Goal: Book appointment/travel/reservation

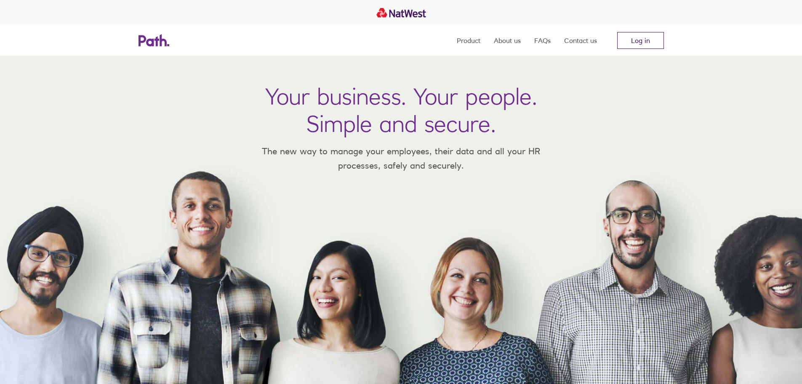
click at [632, 40] on link "Log in" at bounding box center [640, 40] width 47 height 17
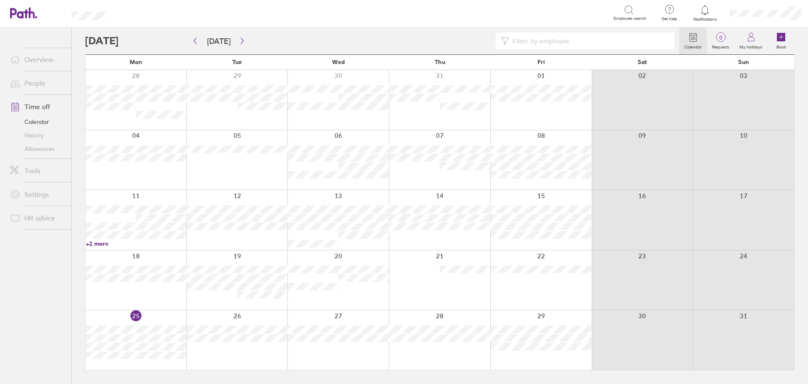
click at [54, 149] on link "Allowances" at bounding box center [37, 148] width 68 height 13
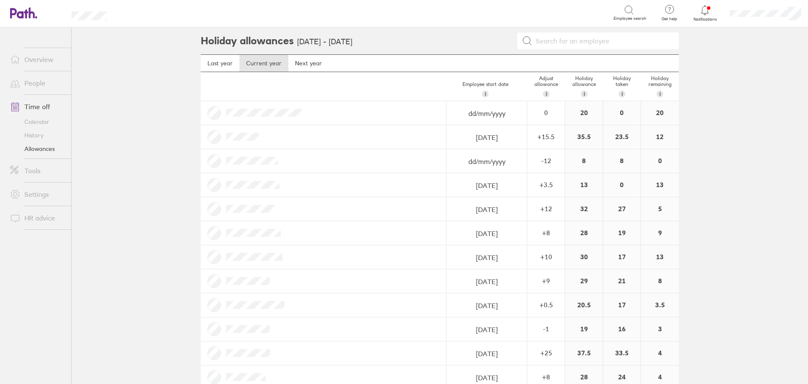
click at [35, 118] on link "Calendar" at bounding box center [37, 121] width 68 height 13
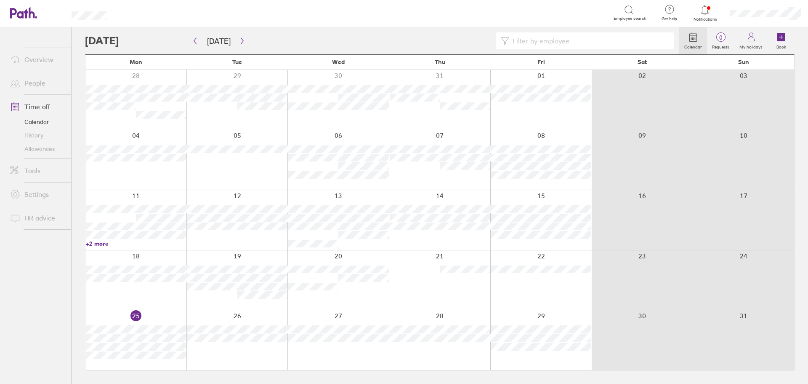
click at [376, 242] on div at bounding box center [338, 220] width 101 height 60
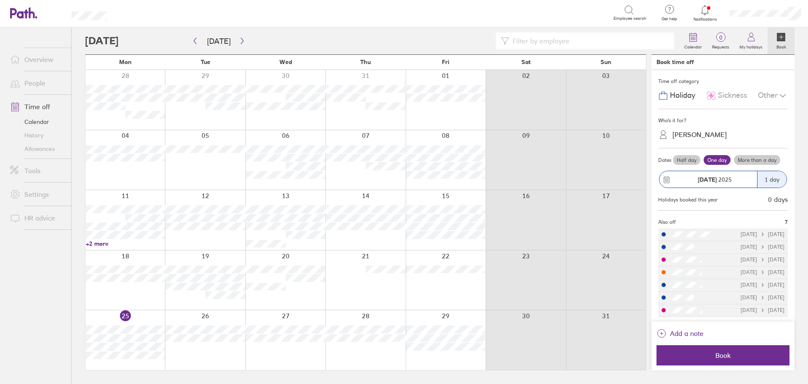
click at [712, 136] on div "[PERSON_NAME]" at bounding box center [700, 135] width 54 height 8
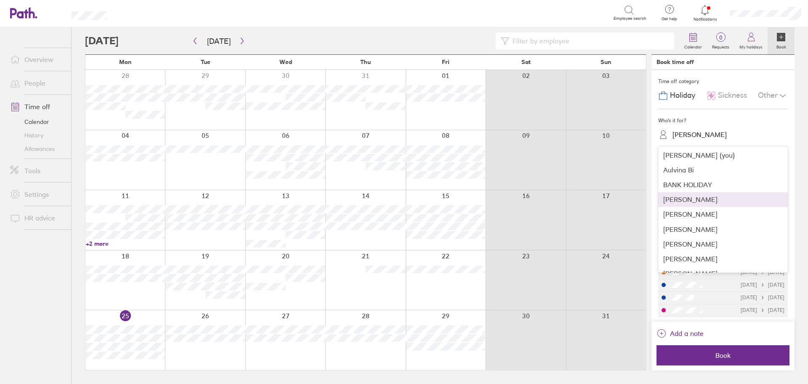
click at [700, 201] on div "[PERSON_NAME]" at bounding box center [723, 199] width 130 height 15
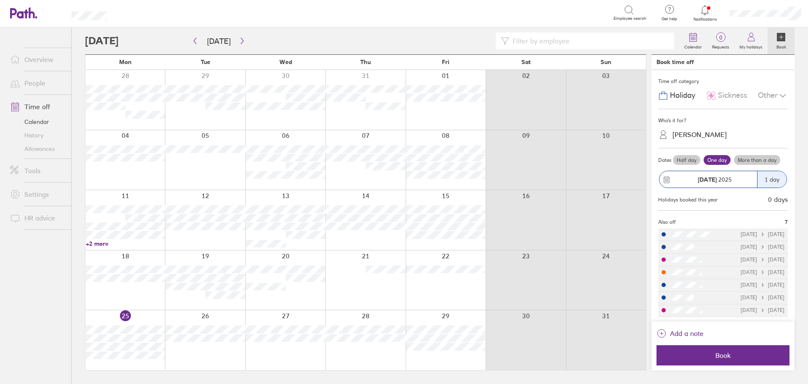
click at [749, 159] on label "More than a day" at bounding box center [757, 160] width 46 height 10
click at [0, 0] on input "More than a day" at bounding box center [0, 0] width 0 height 0
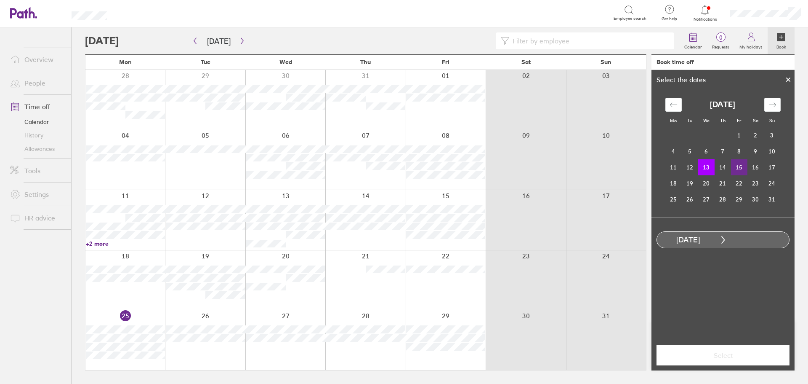
click at [745, 170] on td "15" at bounding box center [739, 167] width 16 height 16
click at [736, 343] on div "Select" at bounding box center [723, 354] width 143 height 31
click at [736, 347] on button "Select" at bounding box center [723, 355] width 133 height 20
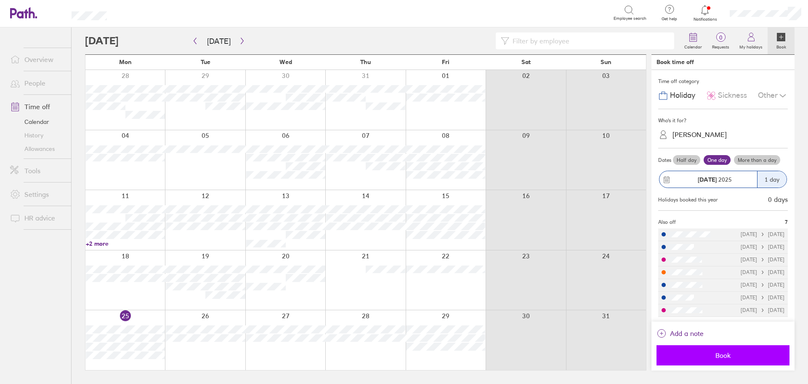
click at [719, 354] on span "Book" at bounding box center [723, 355] width 121 height 8
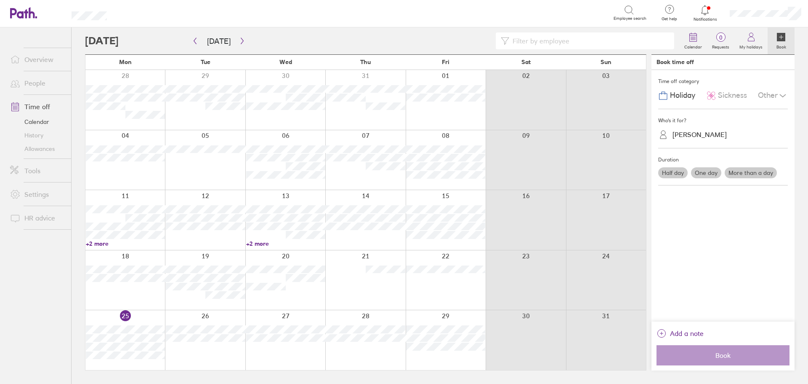
click at [253, 245] on link "+2 more" at bounding box center [285, 244] width 79 height 8
click at [346, 242] on div at bounding box center [365, 220] width 80 height 60
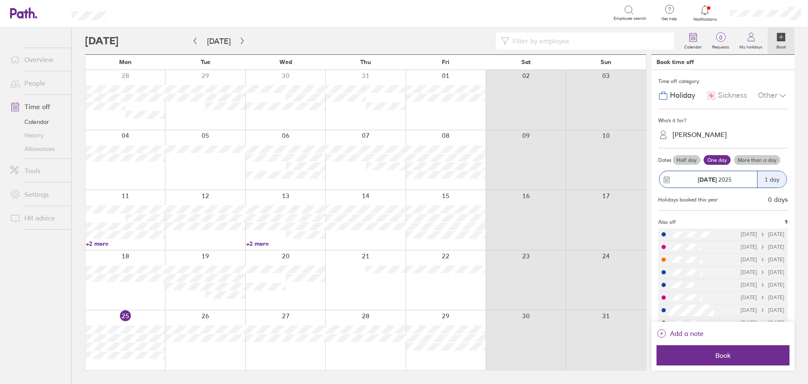
click at [38, 110] on link "Time off" at bounding box center [37, 106] width 68 height 17
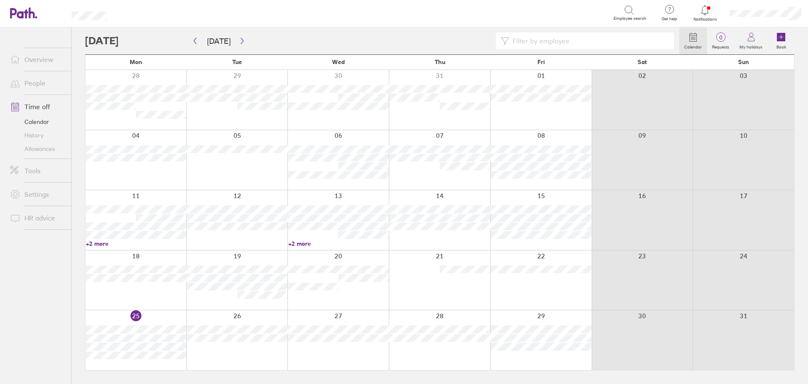
click at [46, 58] on link "Overview" at bounding box center [37, 59] width 68 height 17
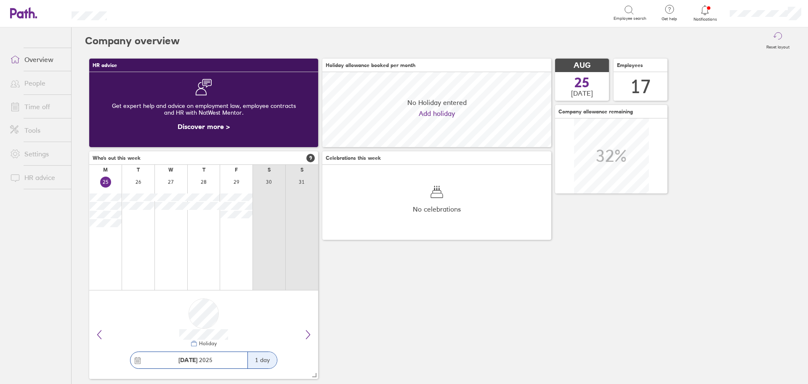
scroll to position [75, 229]
click at [40, 108] on link "Time off" at bounding box center [37, 106] width 68 height 17
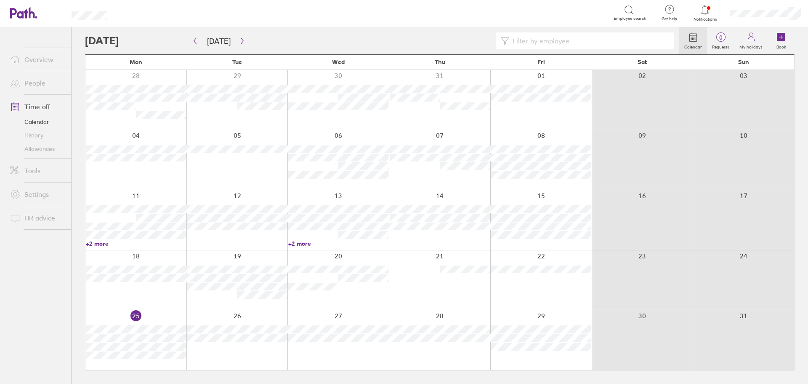
click at [306, 246] on link "+2 more" at bounding box center [338, 244] width 101 height 8
click at [410, 238] on div at bounding box center [439, 220] width 101 height 60
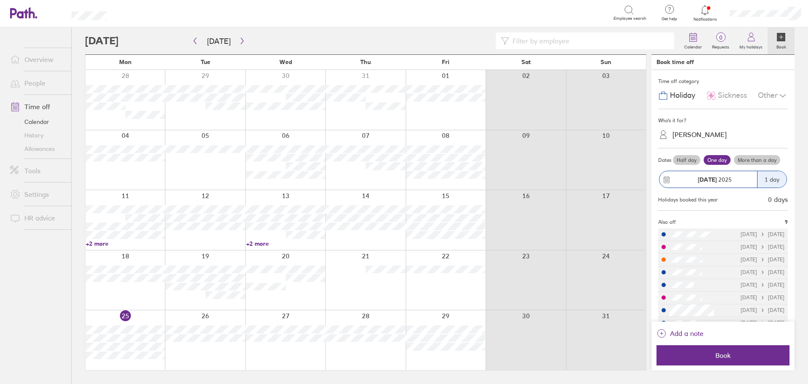
click at [690, 133] on div "[PERSON_NAME]" at bounding box center [700, 135] width 54 height 8
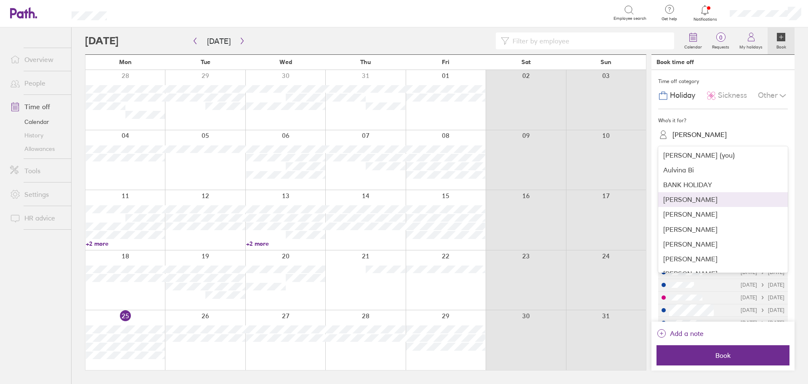
click at [706, 203] on div "[PERSON_NAME]" at bounding box center [723, 199] width 130 height 15
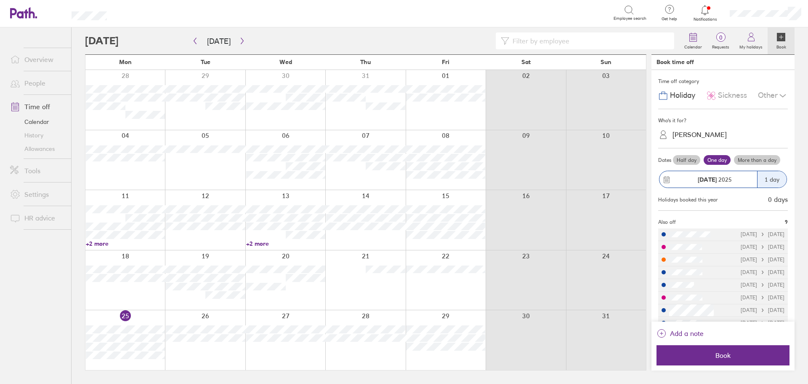
click at [756, 162] on label "More than a day" at bounding box center [757, 160] width 46 height 10
click at [0, 0] on input "More than a day" at bounding box center [0, 0] width 0 height 0
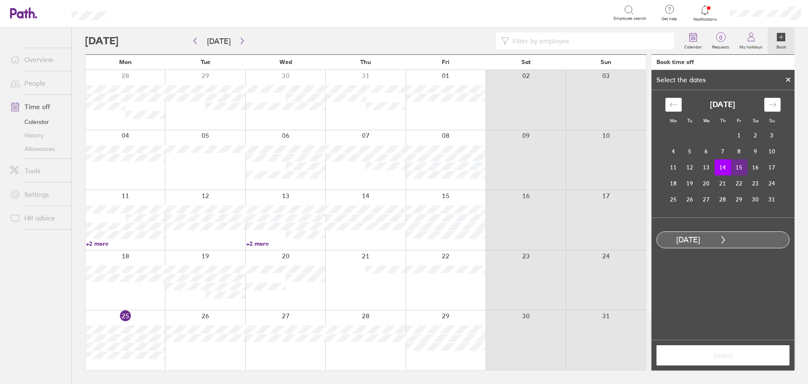
click at [740, 168] on td "15" at bounding box center [739, 167] width 16 height 16
click at [736, 353] on span "Select" at bounding box center [723, 355] width 121 height 8
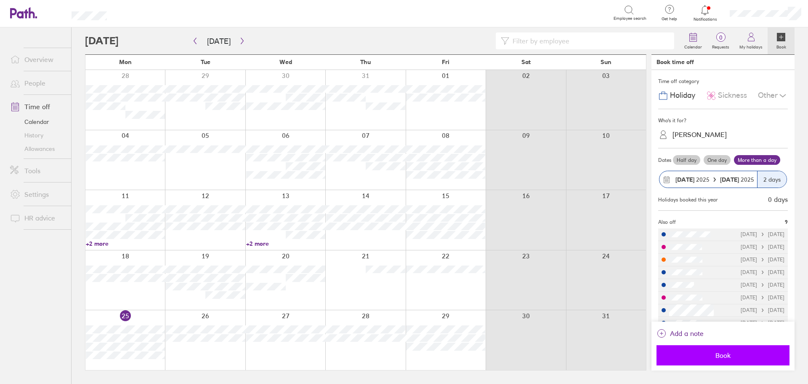
click at [734, 352] on span "Book" at bounding box center [723, 355] width 121 height 8
